Goal: Navigation & Orientation: Find specific page/section

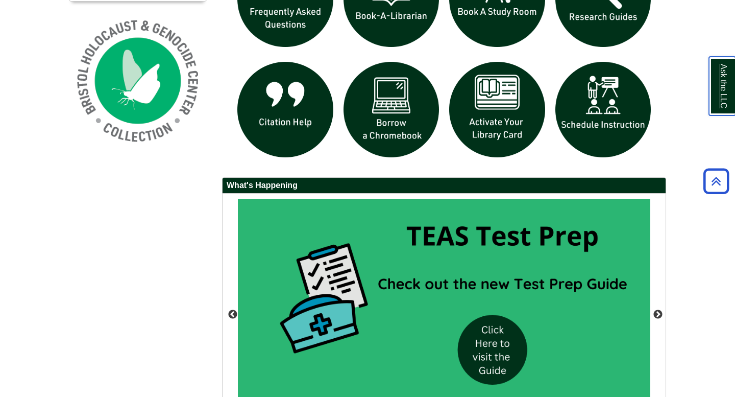
scroll to position [883, 0]
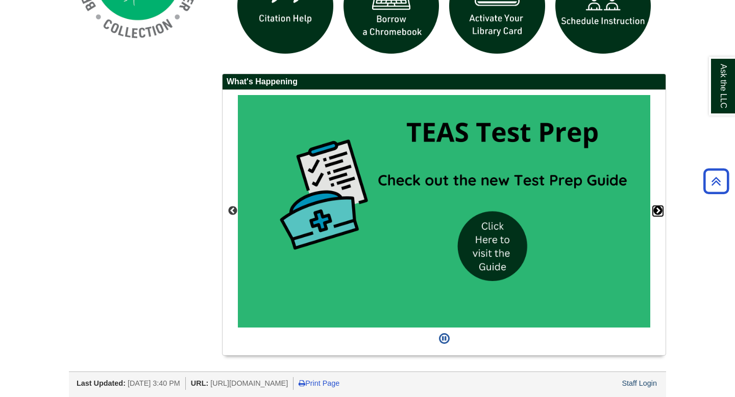
click at [660, 212] on button "Next" at bounding box center [658, 211] width 10 height 10
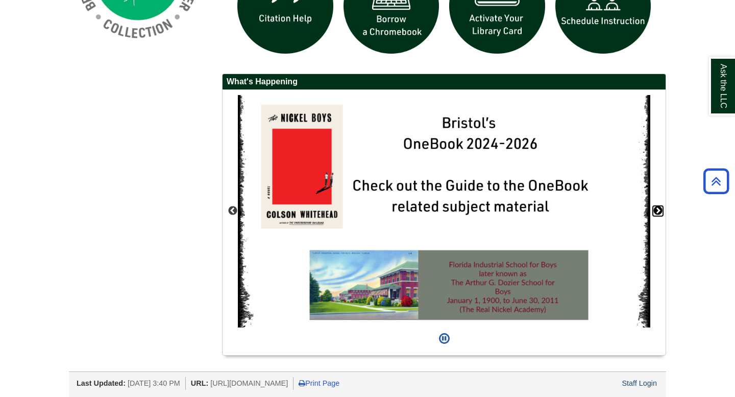
click at [660, 212] on button "Next" at bounding box center [658, 211] width 10 height 10
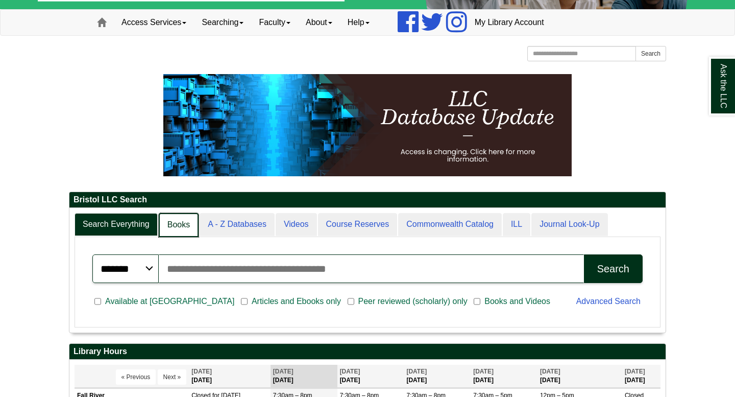
scroll to position [123, 597]
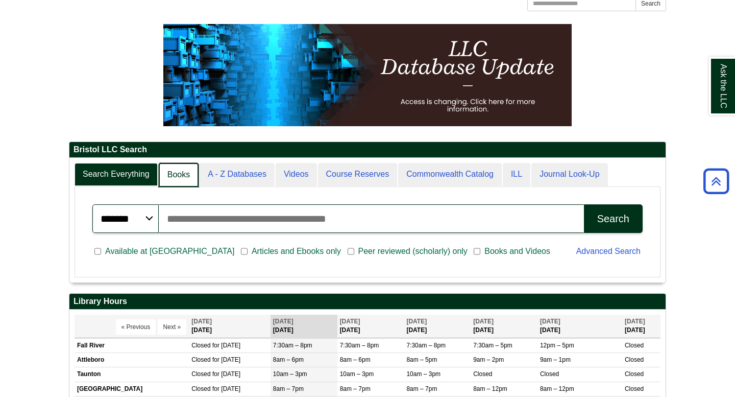
click at [160, 172] on link "Books" at bounding box center [179, 175] width 40 height 24
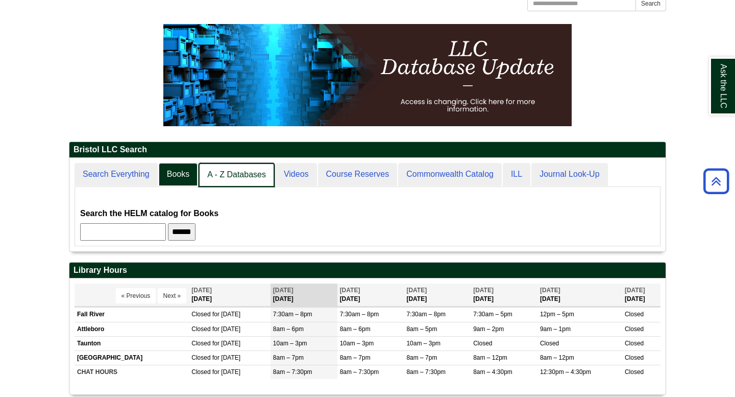
click at [222, 180] on link "A - Z Databases" at bounding box center [237, 175] width 76 height 24
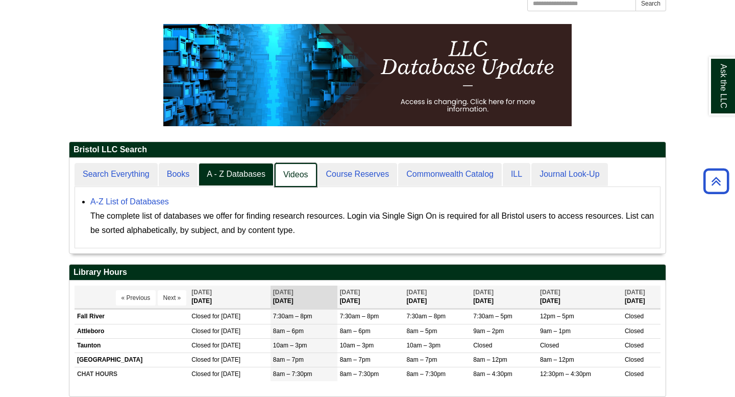
click at [294, 172] on link "Videos" at bounding box center [296, 175] width 42 height 24
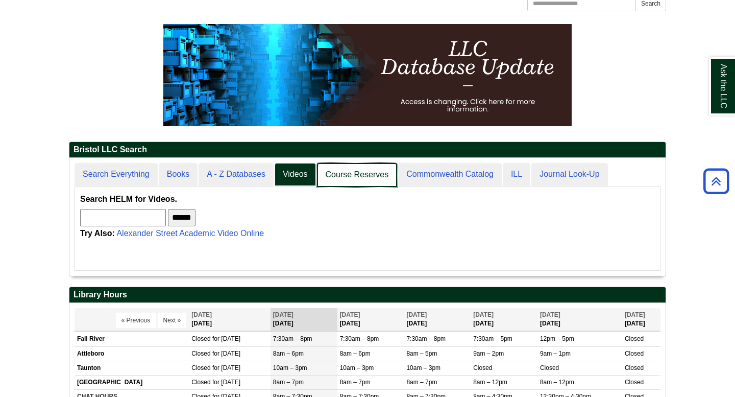
click at [353, 179] on link "Course Reserves" at bounding box center [357, 175] width 81 height 24
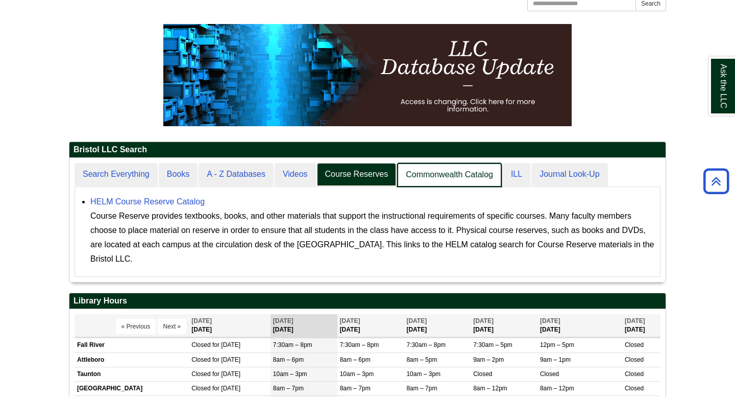
click at [423, 180] on link "Commonwealth Catalog" at bounding box center [449, 175] width 105 height 24
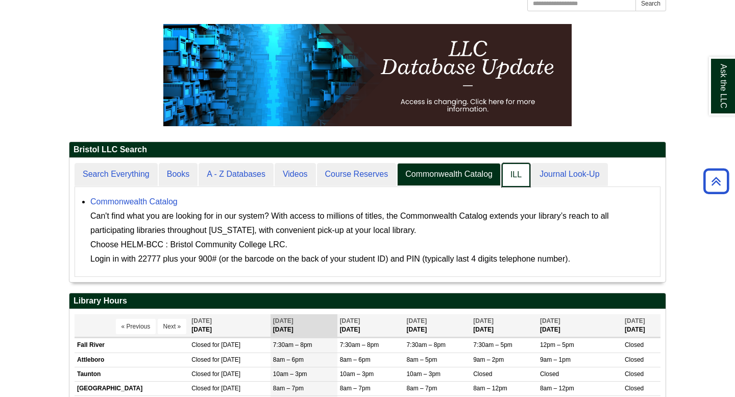
click at [510, 171] on link "ILL" at bounding box center [516, 175] width 29 height 24
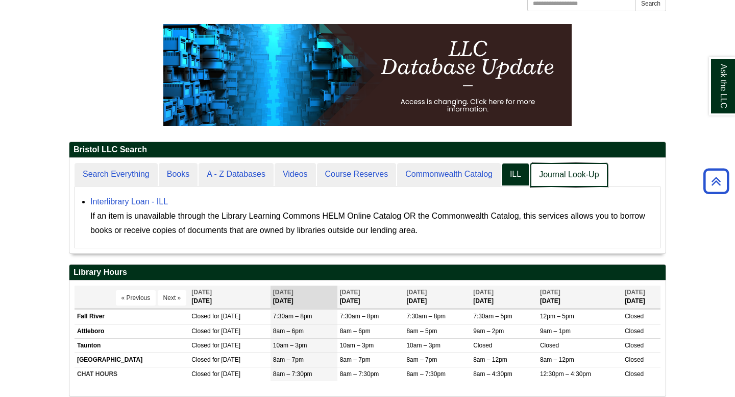
click at [548, 178] on link "Journal Look-Up" at bounding box center [569, 175] width 77 height 24
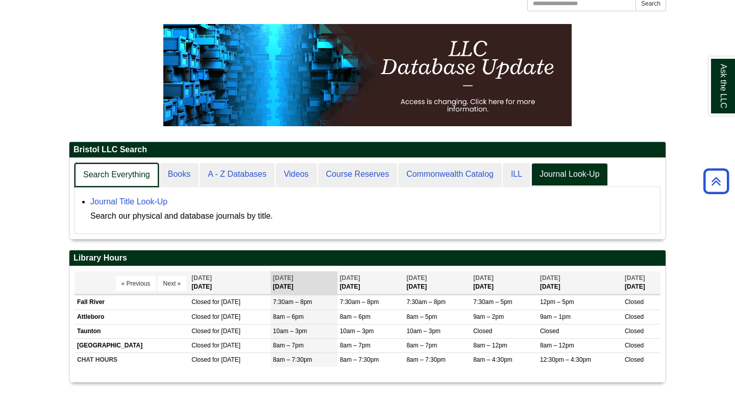
click at [145, 182] on link "Search Everything" at bounding box center [117, 175] width 84 height 24
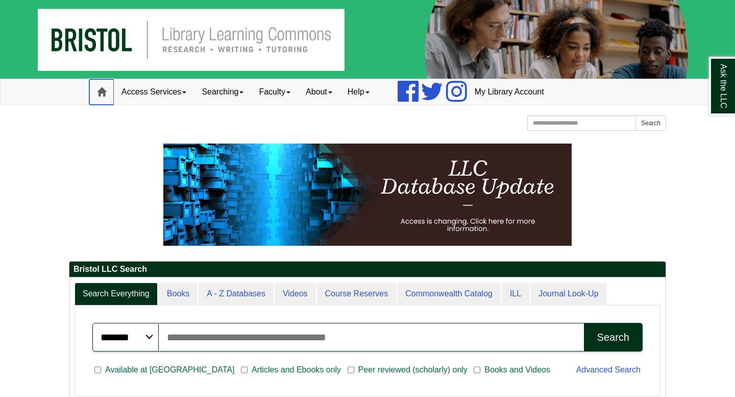
click at [94, 95] on link "Home" at bounding box center [101, 92] width 25 height 26
click at [193, 90] on link "Access Services" at bounding box center [154, 92] width 80 height 26
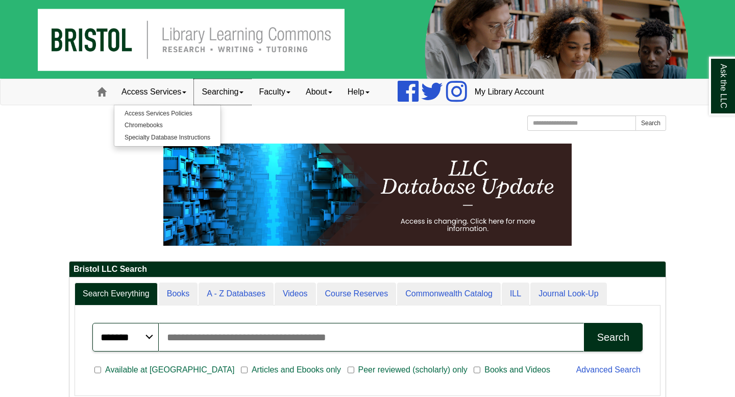
click at [228, 93] on link "Searching" at bounding box center [222, 92] width 57 height 26
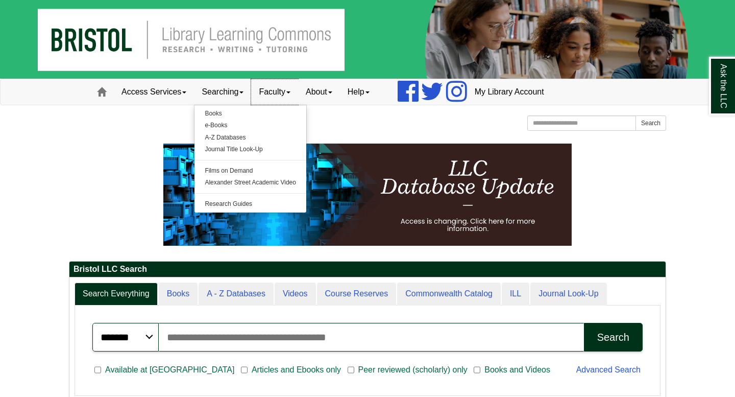
click at [278, 96] on link "Faculty" at bounding box center [274, 92] width 47 height 26
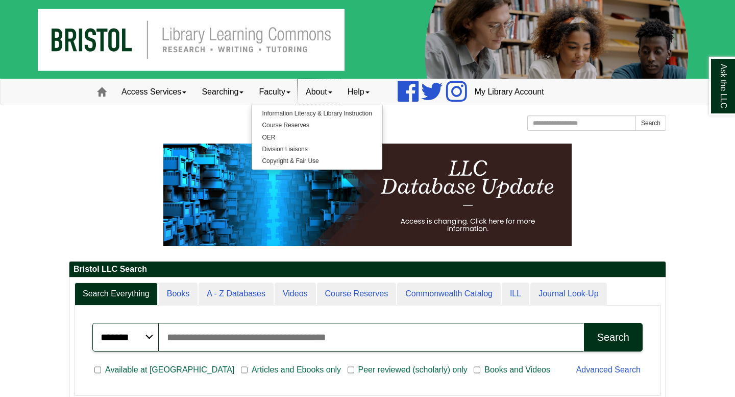
click at [335, 93] on link "About" at bounding box center [319, 92] width 42 height 26
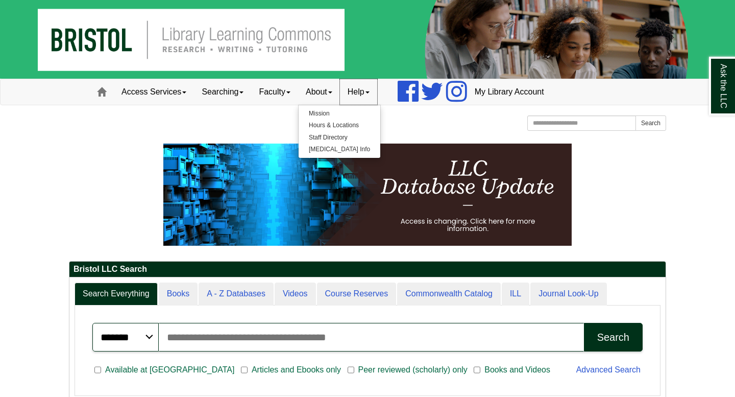
click at [370, 93] on span at bounding box center [368, 92] width 4 height 2
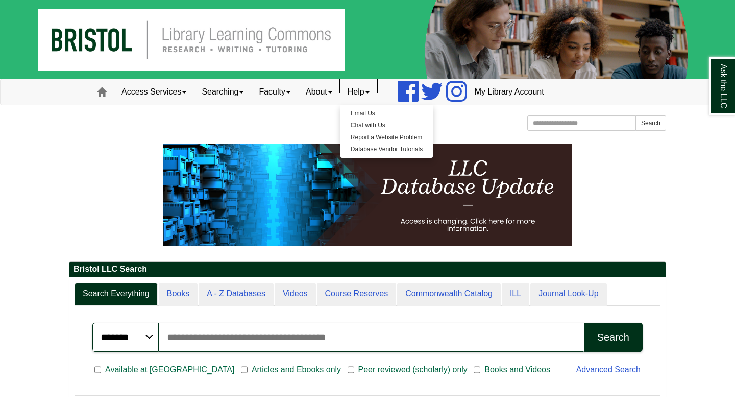
click at [356, 95] on link "Help" at bounding box center [358, 92] width 37 height 26
click at [530, 86] on link "My Library Account" at bounding box center [509, 92] width 85 height 26
click at [185, 91] on span at bounding box center [184, 92] width 4 height 2
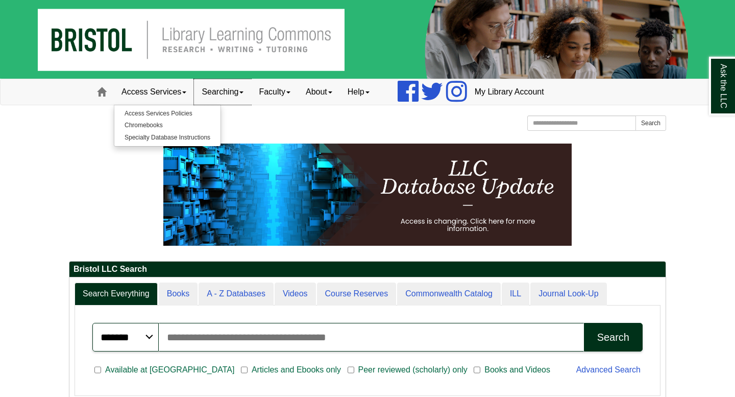
click at [230, 90] on link "Searching" at bounding box center [222, 92] width 57 height 26
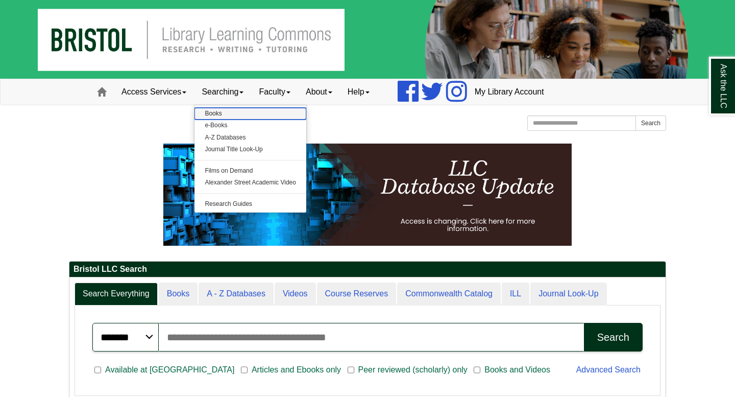
click at [222, 113] on link "Books" at bounding box center [251, 114] width 112 height 12
